Goal: Transaction & Acquisition: Purchase product/service

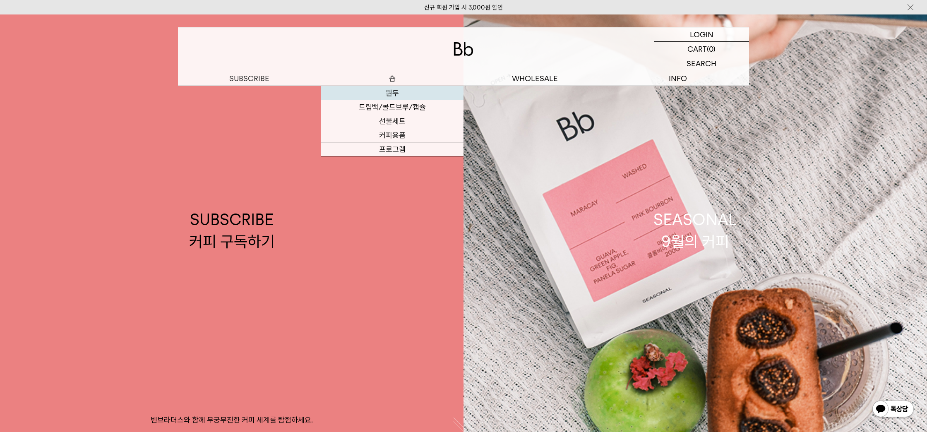
click at [391, 96] on link "원두" at bounding box center [392, 93] width 143 height 14
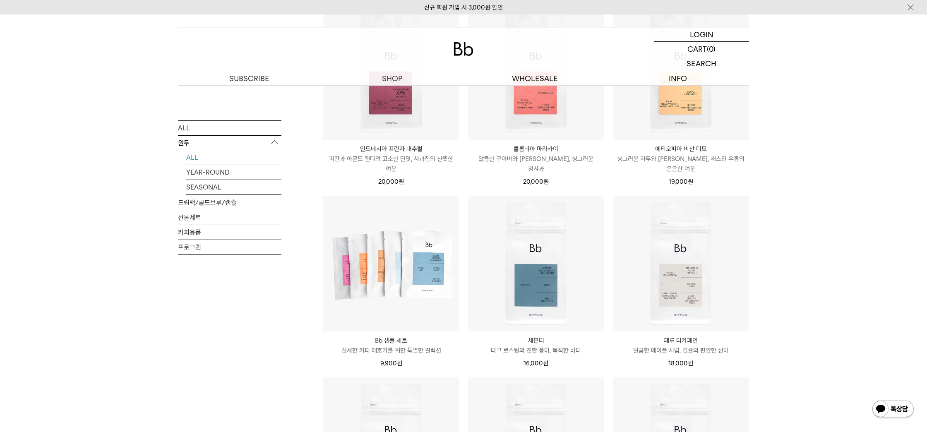
scroll to position [345, 0]
click at [221, 187] on link "SEASONAL" at bounding box center [233, 187] width 95 height 14
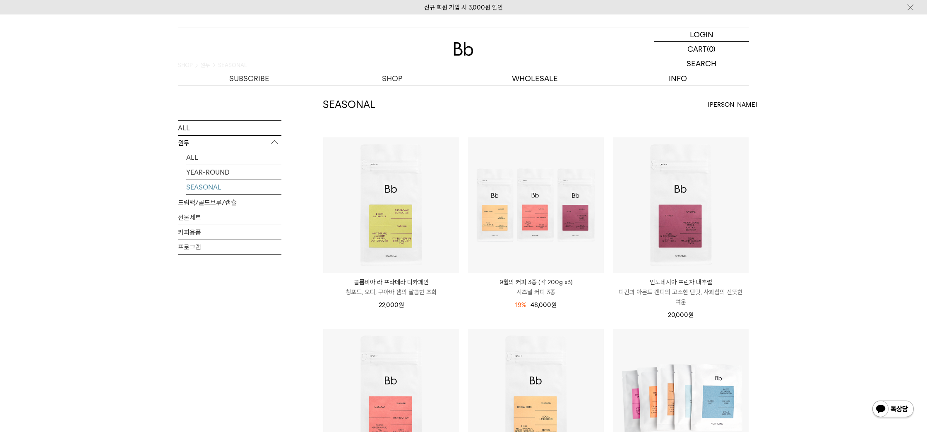
scroll to position [29, 0]
